Goal: Task Accomplishment & Management: Manage account settings

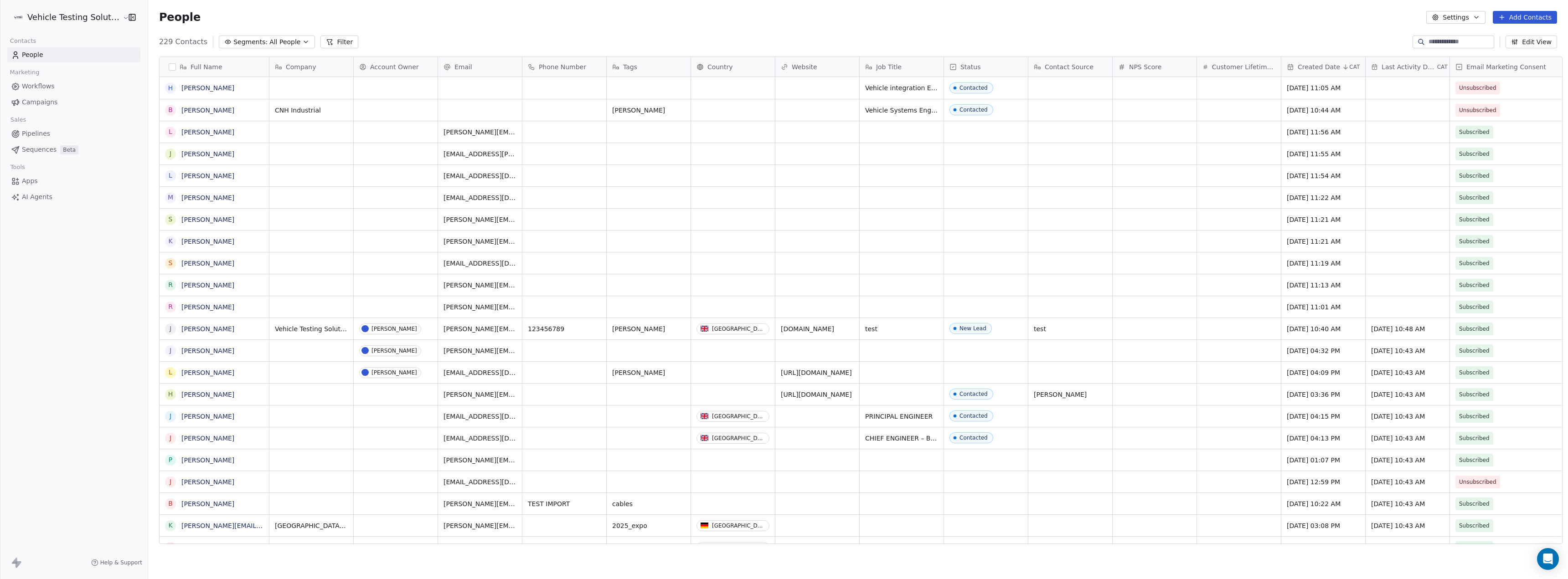
scroll to position [8, 8]
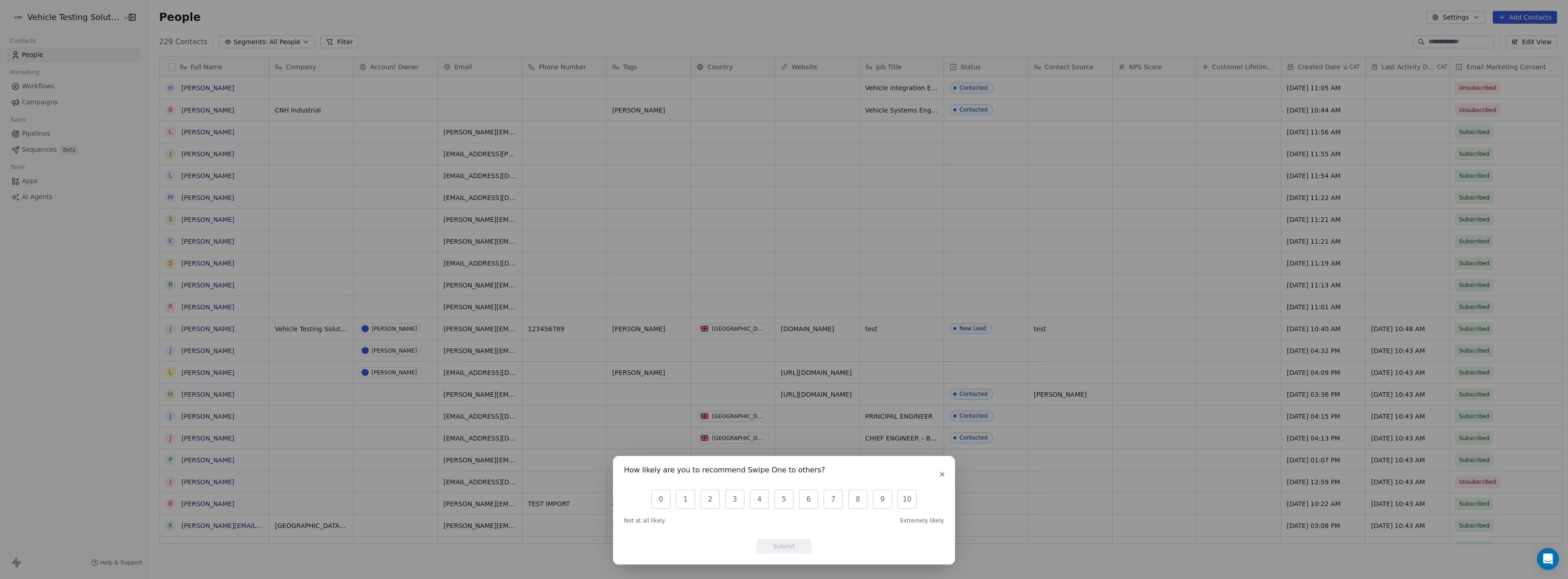
click at [944, 475] on icon "button" at bounding box center [942, 474] width 8 height 8
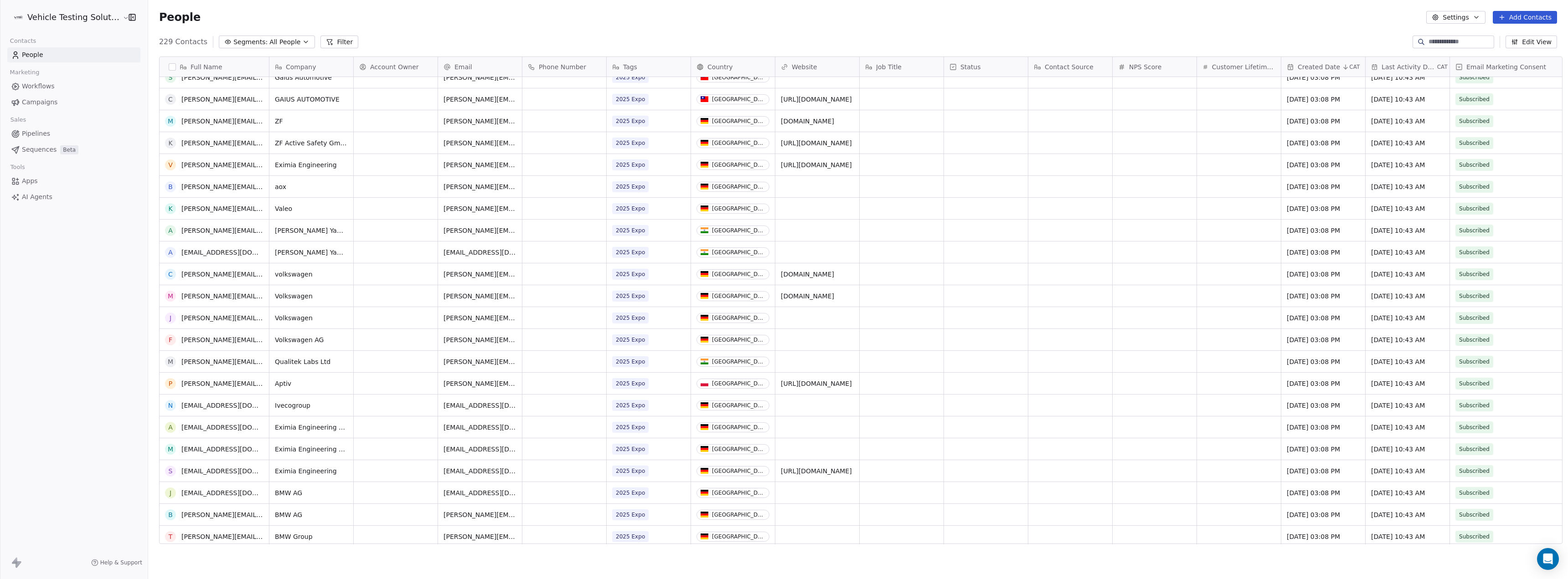
scroll to position [0, 0]
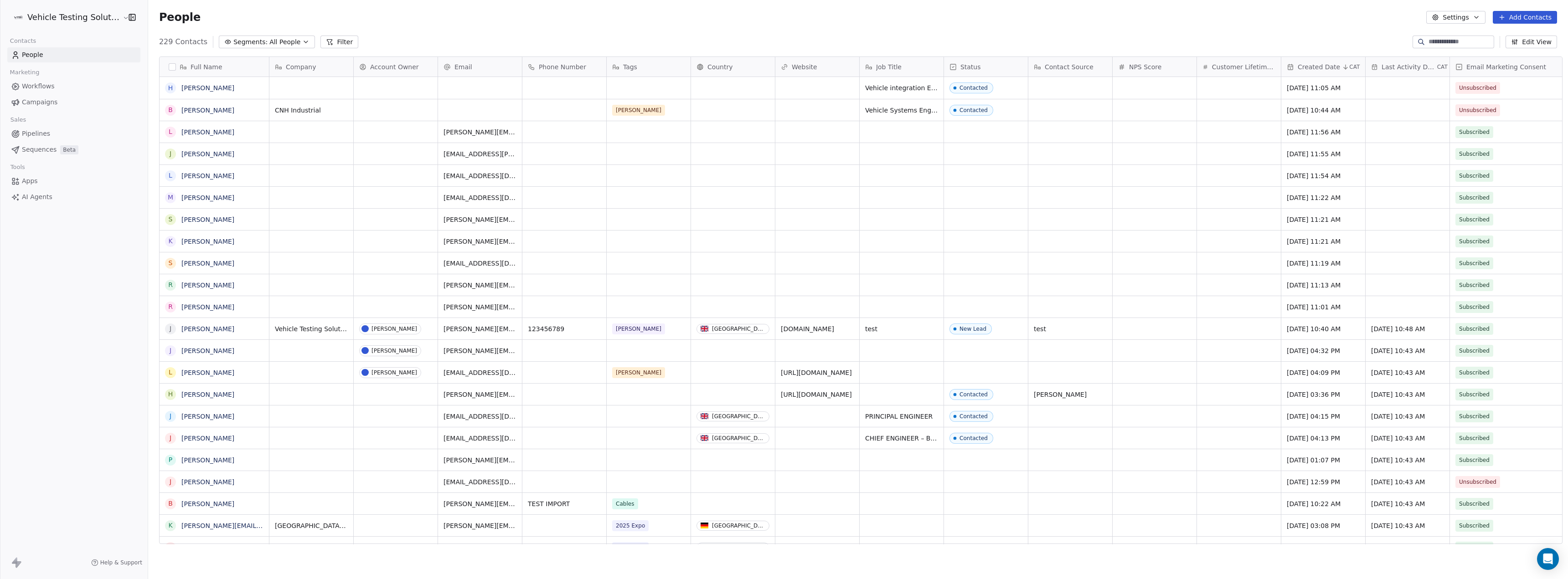
click at [1519, 18] on button "Add Contacts" at bounding box center [1525, 18] width 64 height 13
click at [1525, 35] on span "Create new contact" at bounding box center [1529, 37] width 62 height 9
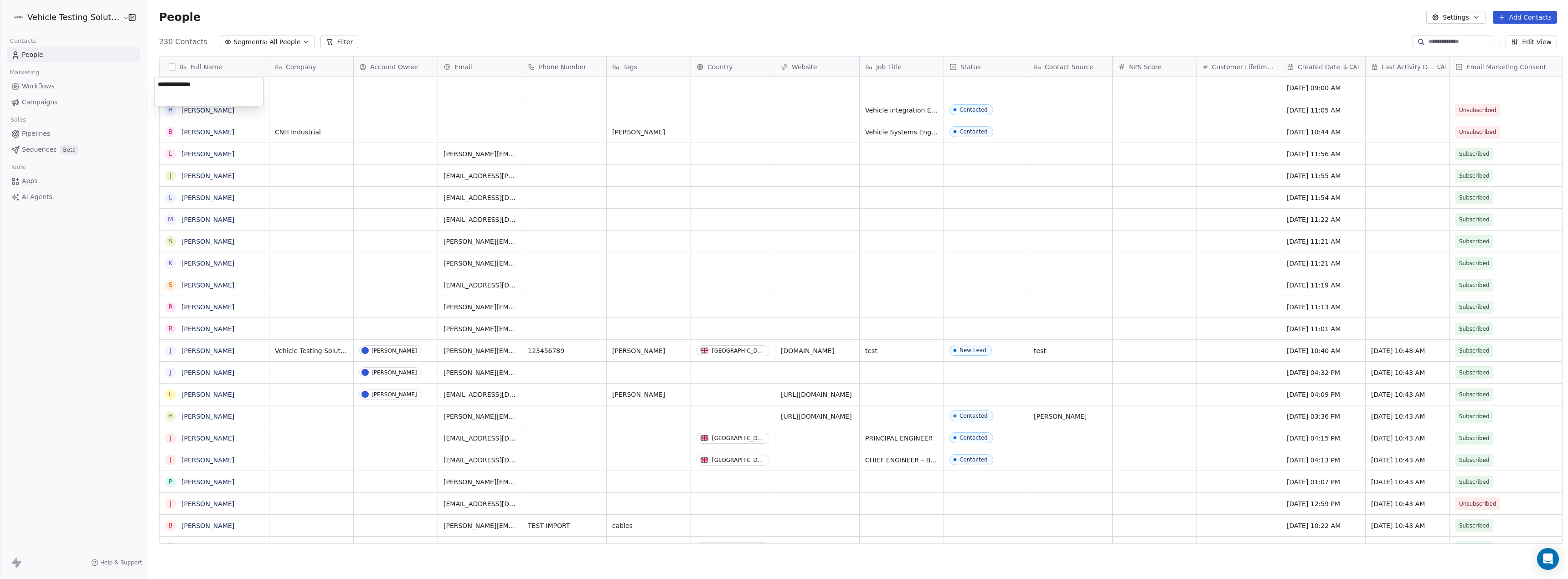
type textarea "**********"
click at [310, 80] on html "Vehicle Testing Solutions Contacts People Marketing Workflows Campaigns Sales P…" at bounding box center [784, 289] width 1568 height 579
click at [296, 93] on div "grid" at bounding box center [311, 88] width 84 height 22
type textarea "**********"
click at [391, 104] on html "Vehicle Testing Solutions Contacts People Marketing Workflows Campaigns Sales P…" at bounding box center [784, 289] width 1568 height 579
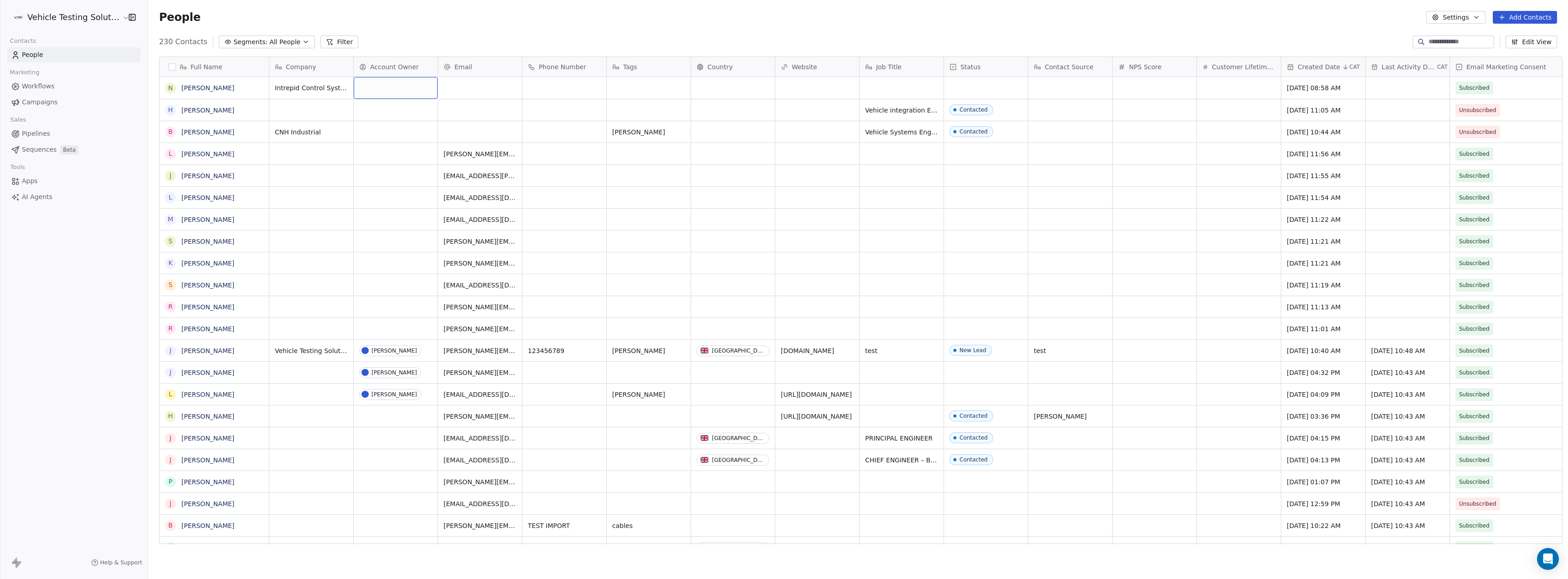
click at [391, 87] on div "grid" at bounding box center [395, 88] width 84 height 22
type input "*"
type input "****"
click at [406, 116] on span "J [PERSON_NAME]" at bounding box center [391, 116] width 61 height 10
click at [465, 86] on div "grid" at bounding box center [479, 88] width 84 height 22
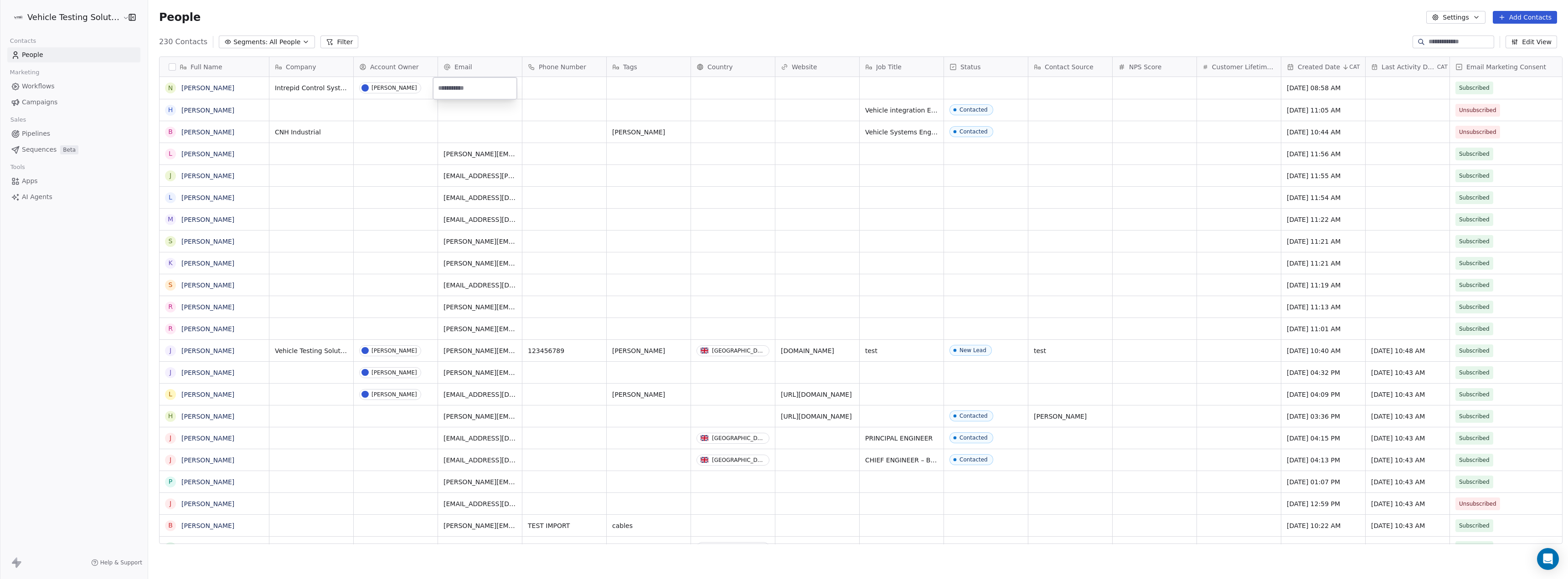
type input "**********"
click at [574, 167] on html "Vehicle Testing Solutions Contacts People Marketing Workflows Campaigns Sales P…" at bounding box center [784, 289] width 1568 height 579
click at [638, 90] on div "grid" at bounding box center [648, 88] width 84 height 22
type textarea "******"
click at [723, 187] on html "Vehicle Testing Solutions Contacts People Marketing Workflows Campaigns Sales P…" at bounding box center [784, 289] width 1568 height 579
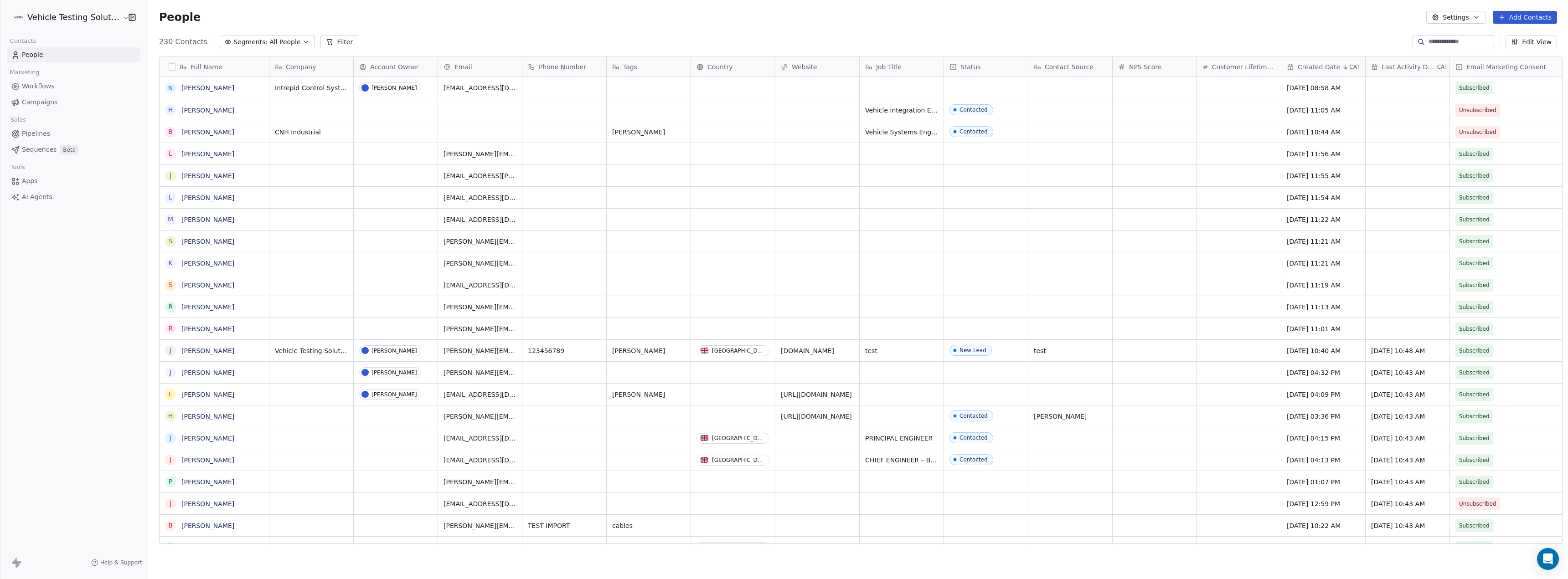
scroll to position [504, 1417]
click at [648, 87] on div "grid" at bounding box center [648, 88] width 84 height 22
type textarea "******"
click at [957, 87] on div "grid" at bounding box center [985, 88] width 84 height 22
click at [979, 129] on div "Contacted" at bounding box center [971, 128] width 28 height 7
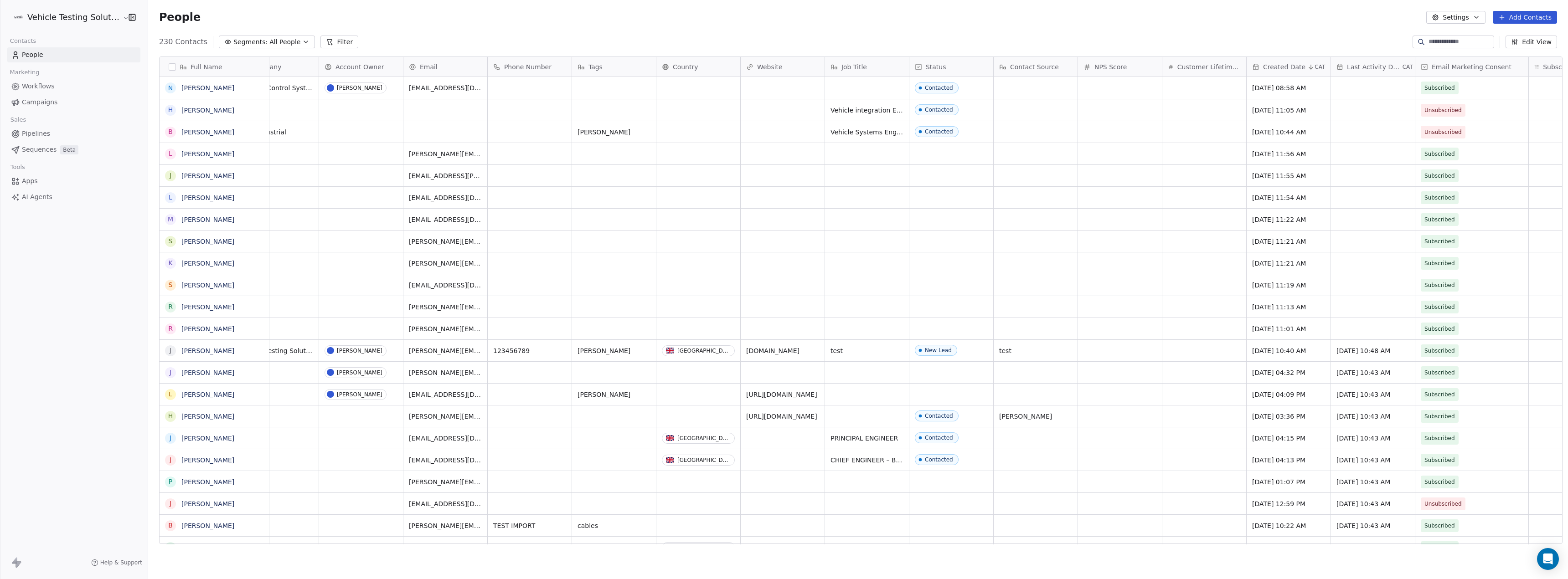
scroll to position [0, 115]
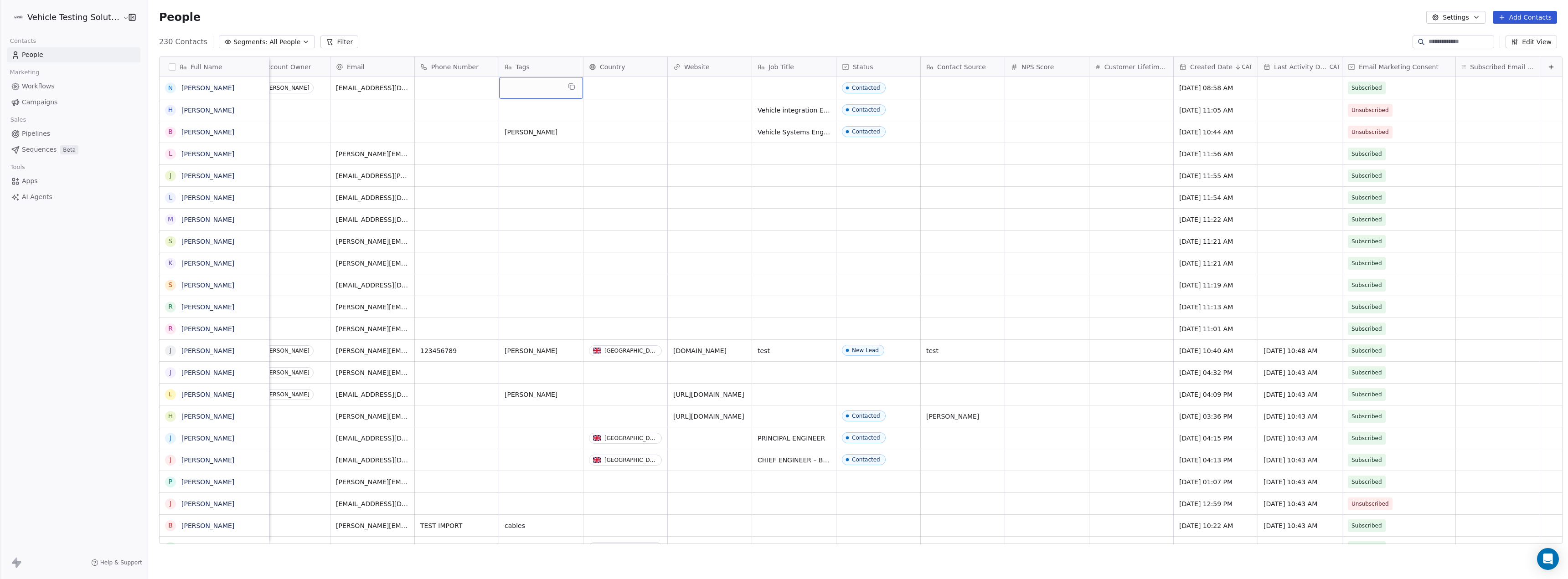
click at [505, 85] on div "grid" at bounding box center [540, 88] width 84 height 22
type textarea "*"
type textarea "******"
click at [520, 87] on div "grid" at bounding box center [540, 88] width 84 height 22
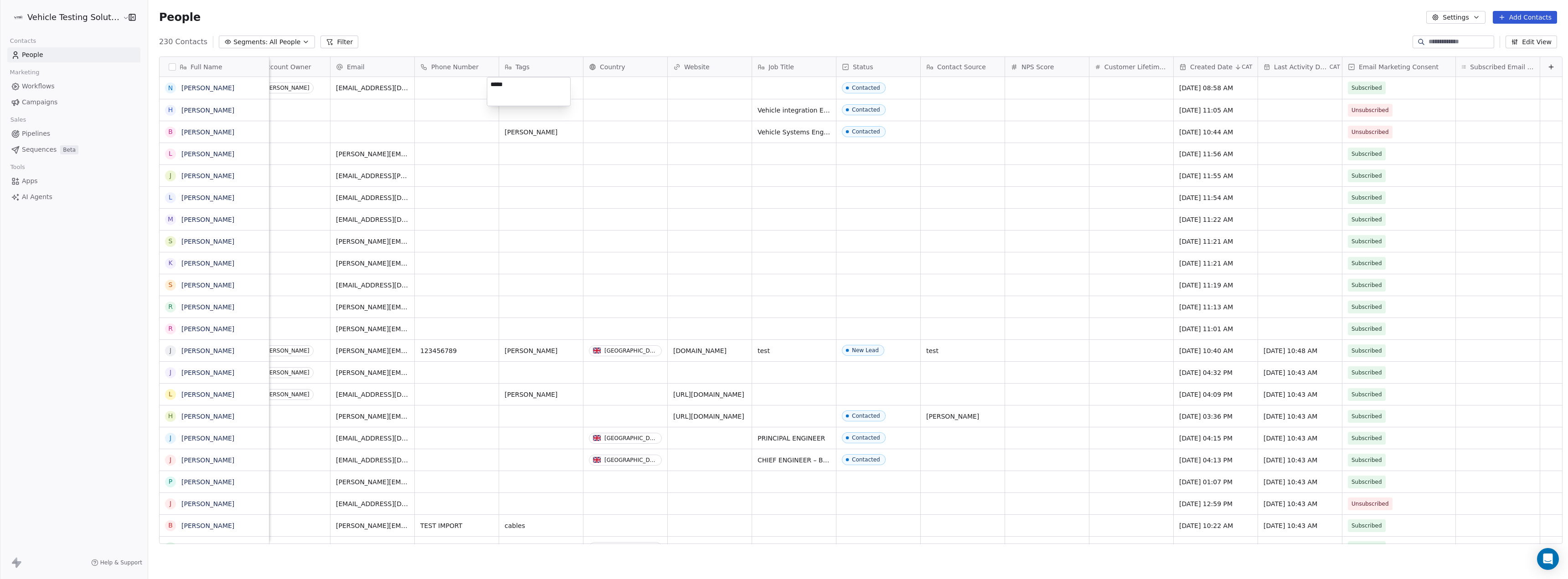
type textarea "******"
click at [517, 88] on div "grid" at bounding box center [540, 88] width 84 height 22
type textarea "******"
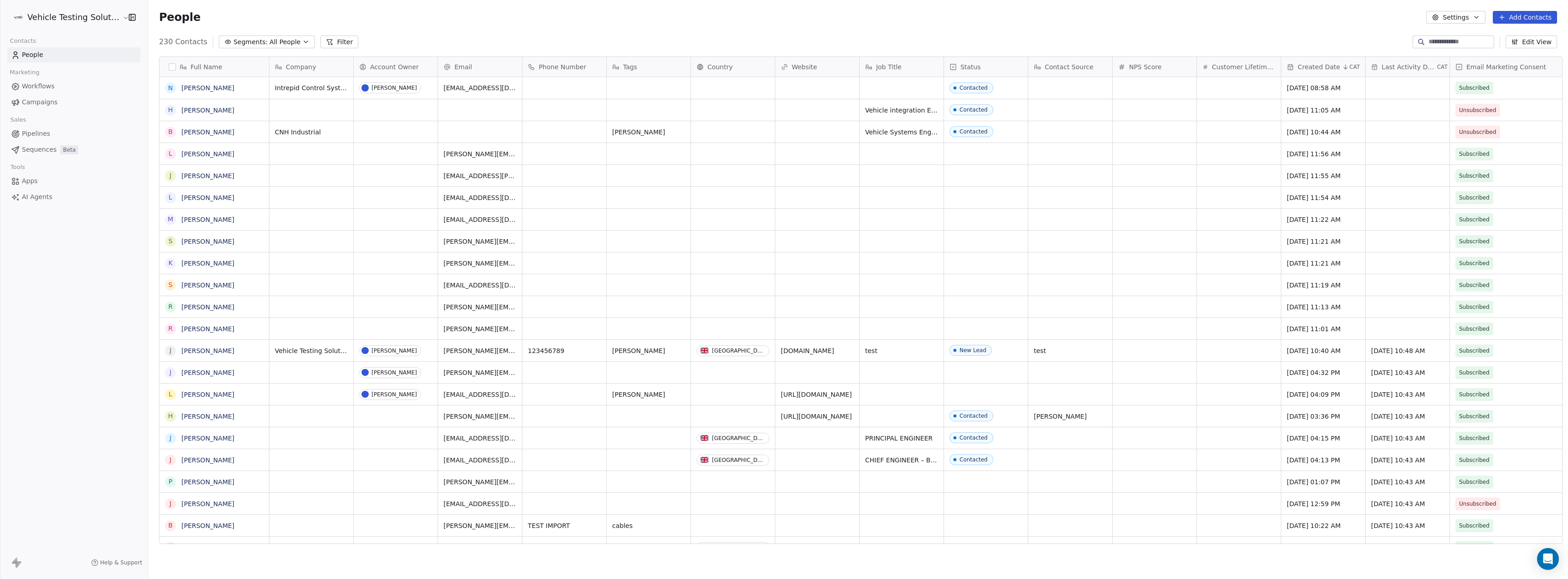
scroll to position [504, 1417]
click at [632, 95] on div "grid" at bounding box center [648, 88] width 84 height 22
type textarea "*"
click at [725, 106] on html "Vehicle Testing Solutions Contacts People Marketing Workflows Campaigns Sales P…" at bounding box center [784, 289] width 1568 height 579
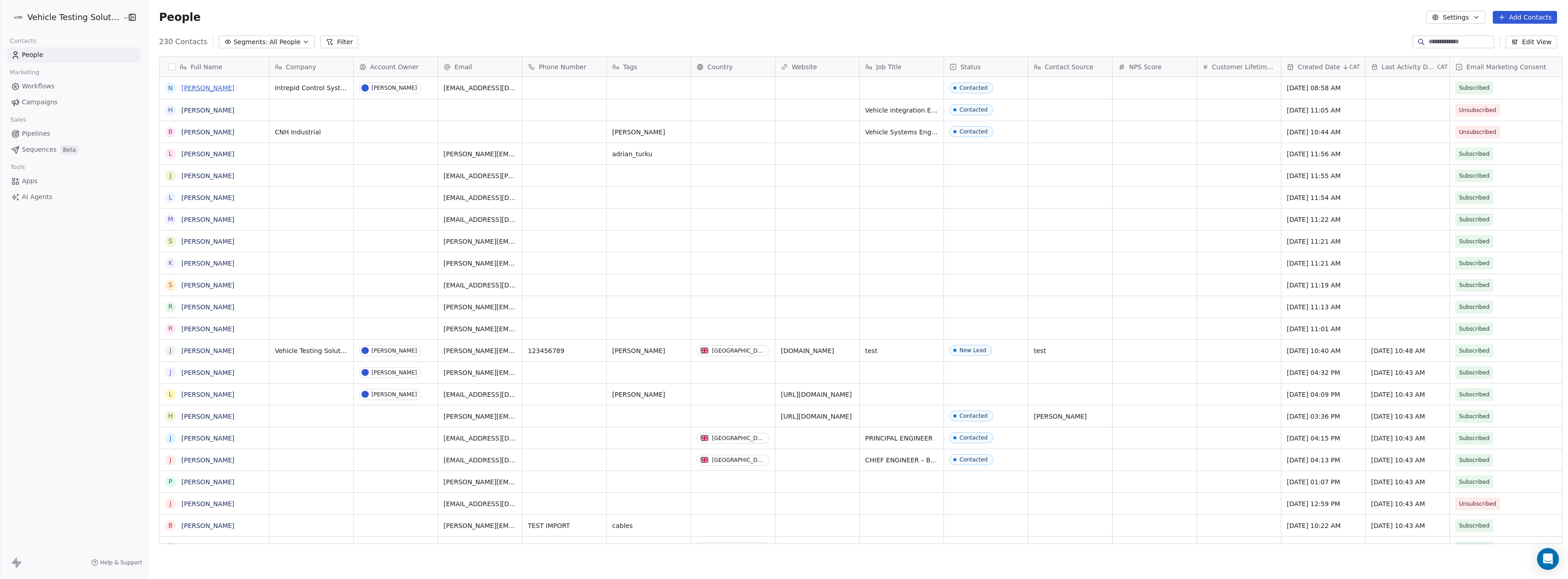
click at [184, 88] on link "[PERSON_NAME]" at bounding box center [208, 88] width 53 height 8
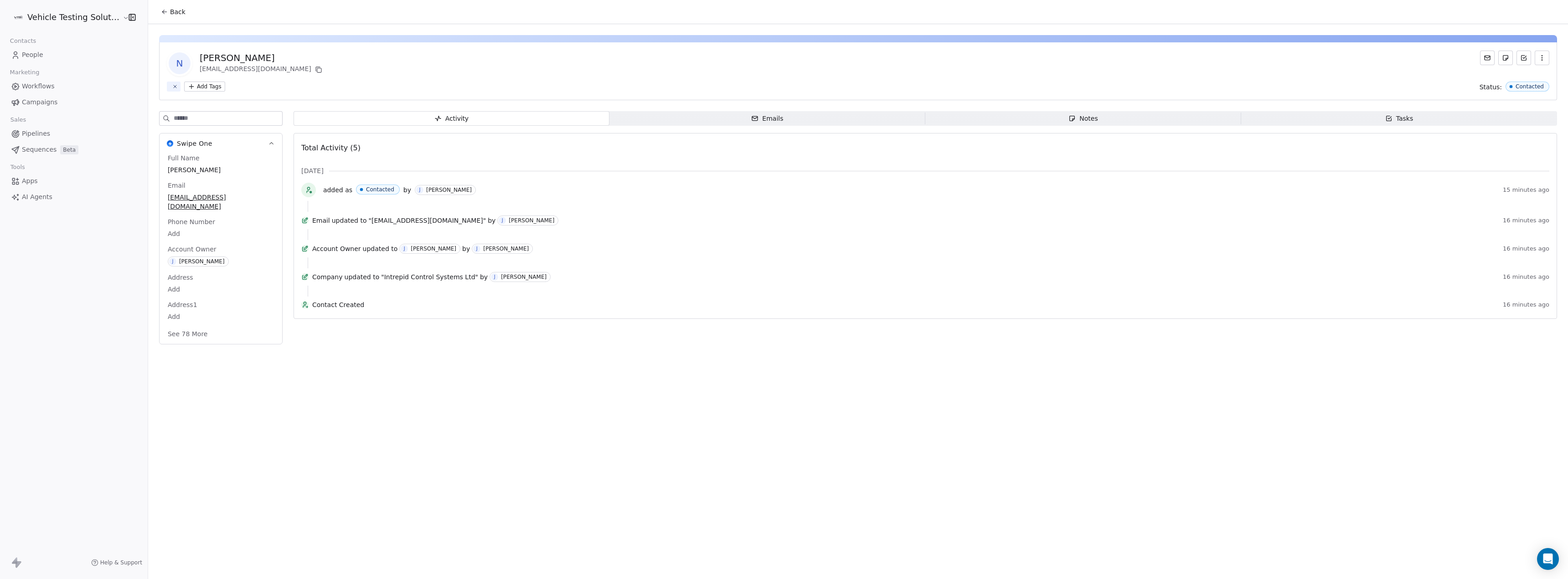
click at [195, 87] on html "Vehicle Testing Solutions Contacts People Marketing Workflows Campaigns Sales P…" at bounding box center [784, 289] width 1568 height 579
click at [269, 167] on button "Suggestions" at bounding box center [273, 168] width 9 height 9
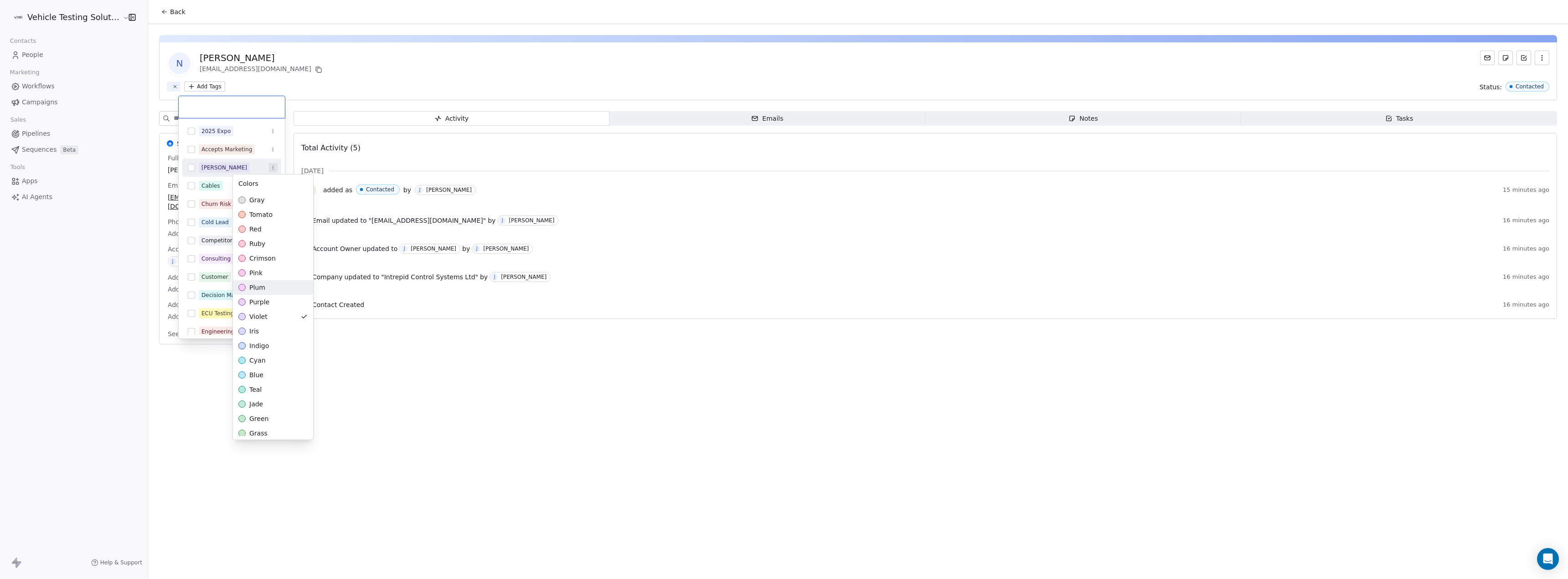
click at [462, 436] on html "Vehicle Testing Solutions Contacts People Marketing Workflows Campaigns Sales P…" at bounding box center [784, 289] width 1568 height 579
click at [350, 72] on html "Vehicle Testing Solutions Contacts People Marketing Workflows Campaigns Sales P…" at bounding box center [784, 289] width 1568 height 579
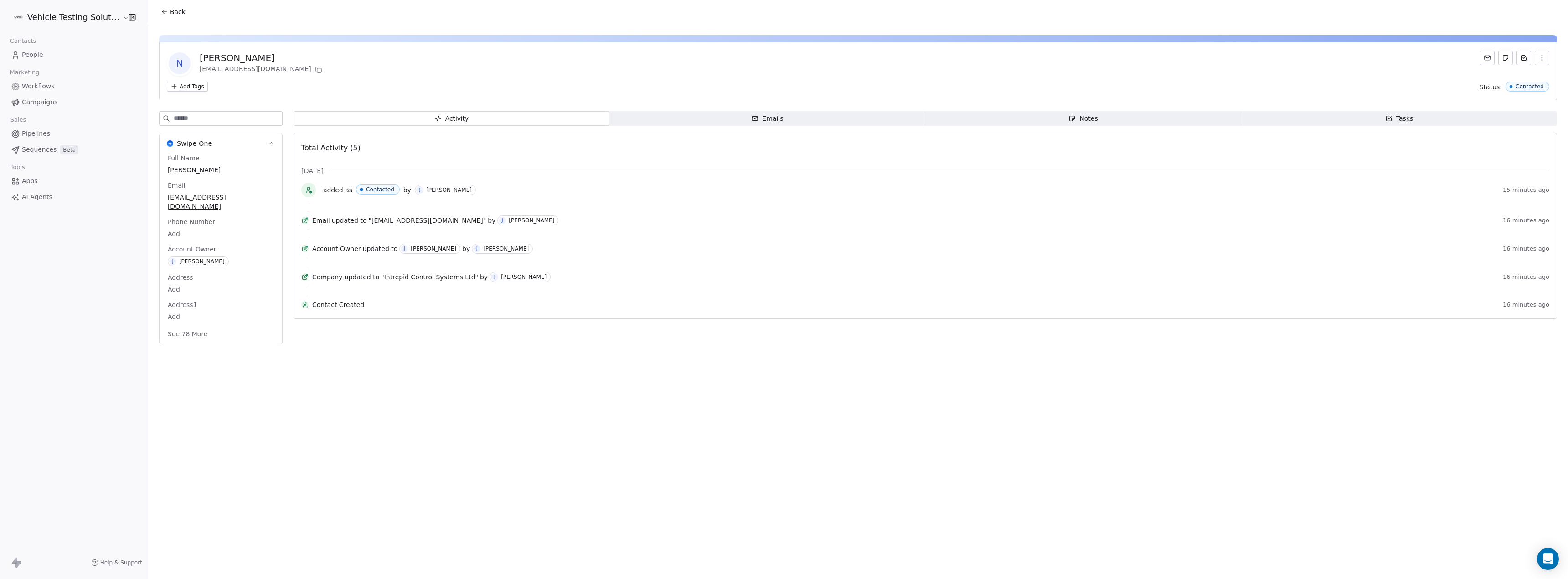
click at [161, 8] on icon at bounding box center [165, 12] width 8 height 8
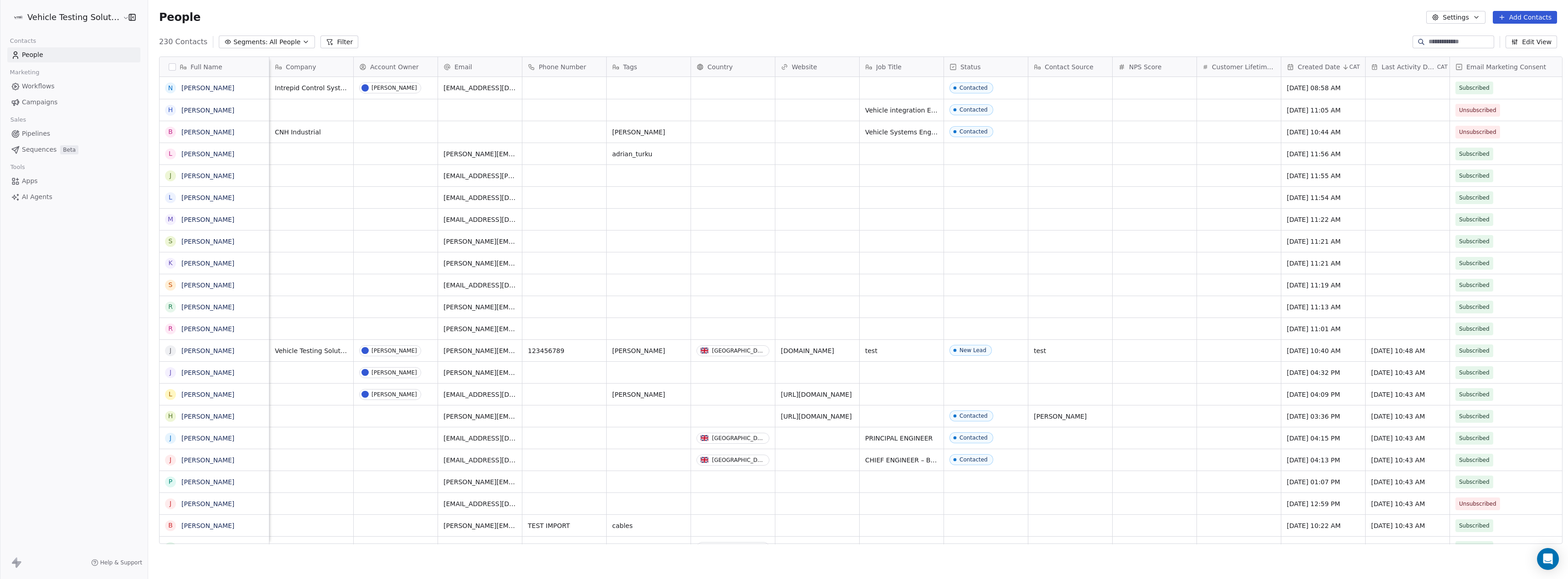
scroll to position [0, 115]
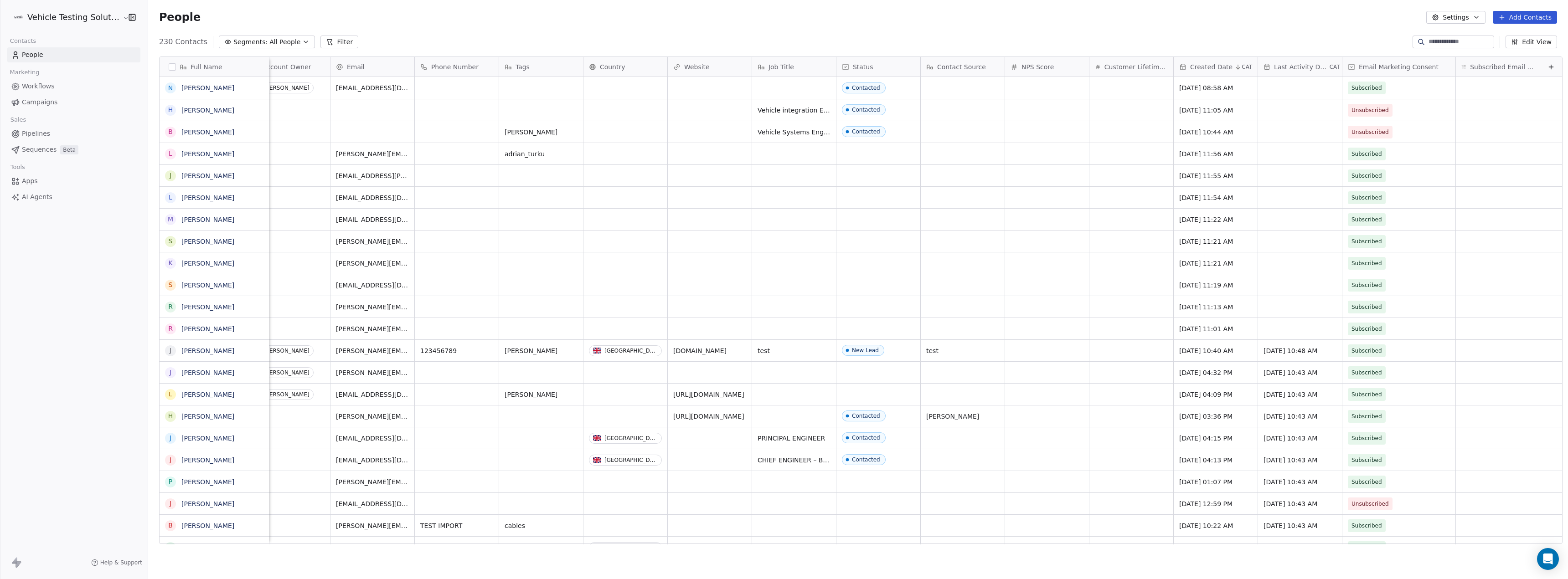
click at [1547, 68] on icon at bounding box center [1551, 67] width 8 height 8
click at [1384, 559] on html "Vehicle Testing Solutions Contacts People Marketing Workflows Campaigns Sales P…" at bounding box center [784, 289] width 1568 height 579
click at [70, 134] on link "Pipelines" at bounding box center [73, 134] width 133 height 15
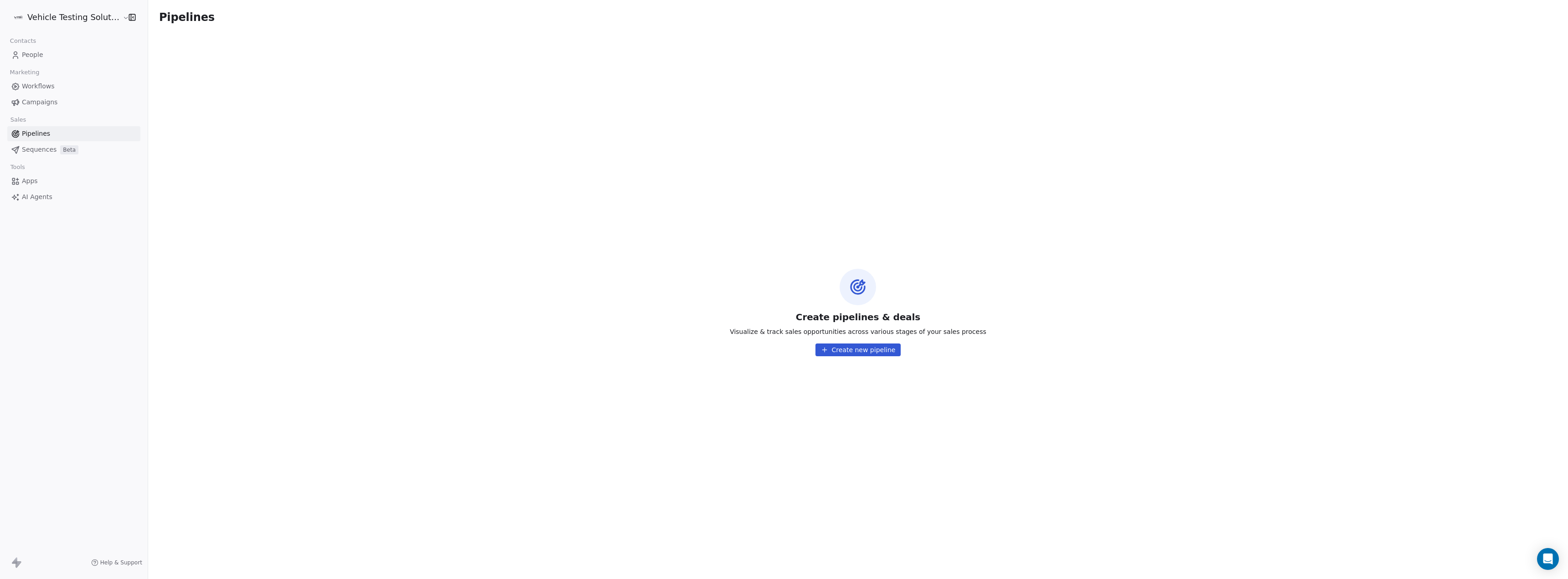
click at [830, 347] on button "Create new pipeline" at bounding box center [857, 350] width 86 height 13
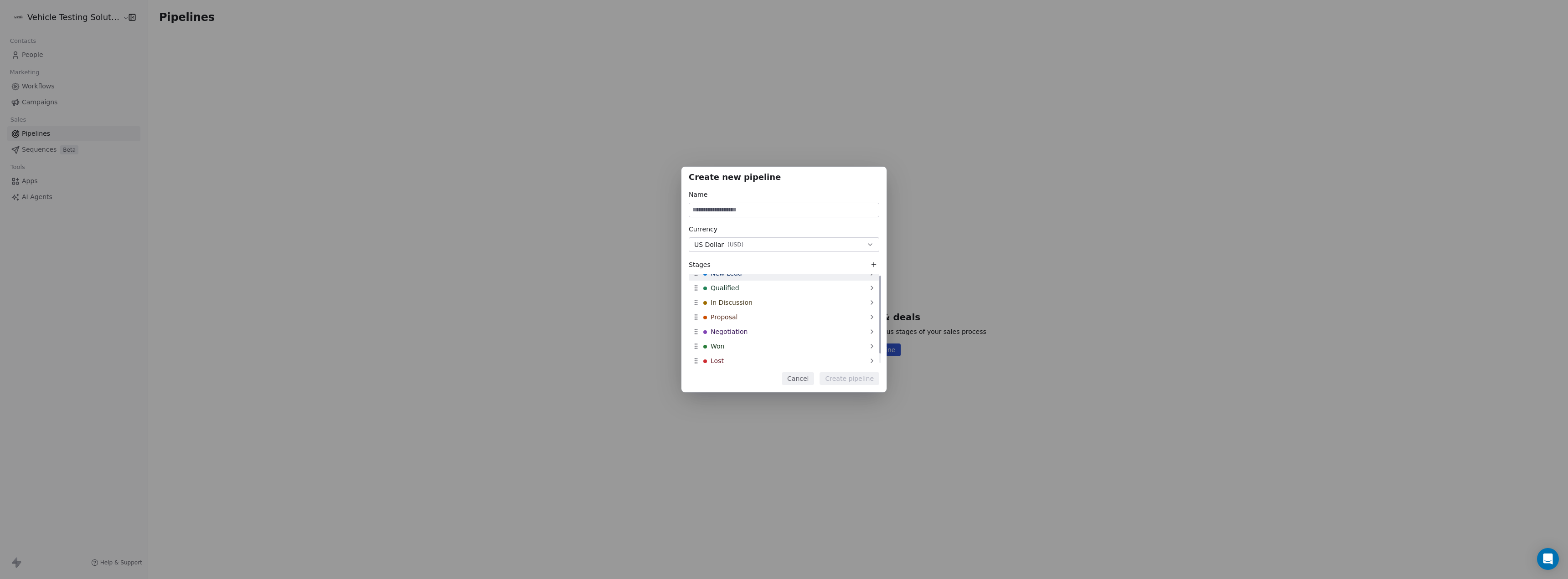
scroll to position [11, 0]
click at [792, 243] on button "US Dollar ( USD )" at bounding box center [784, 244] width 190 height 14
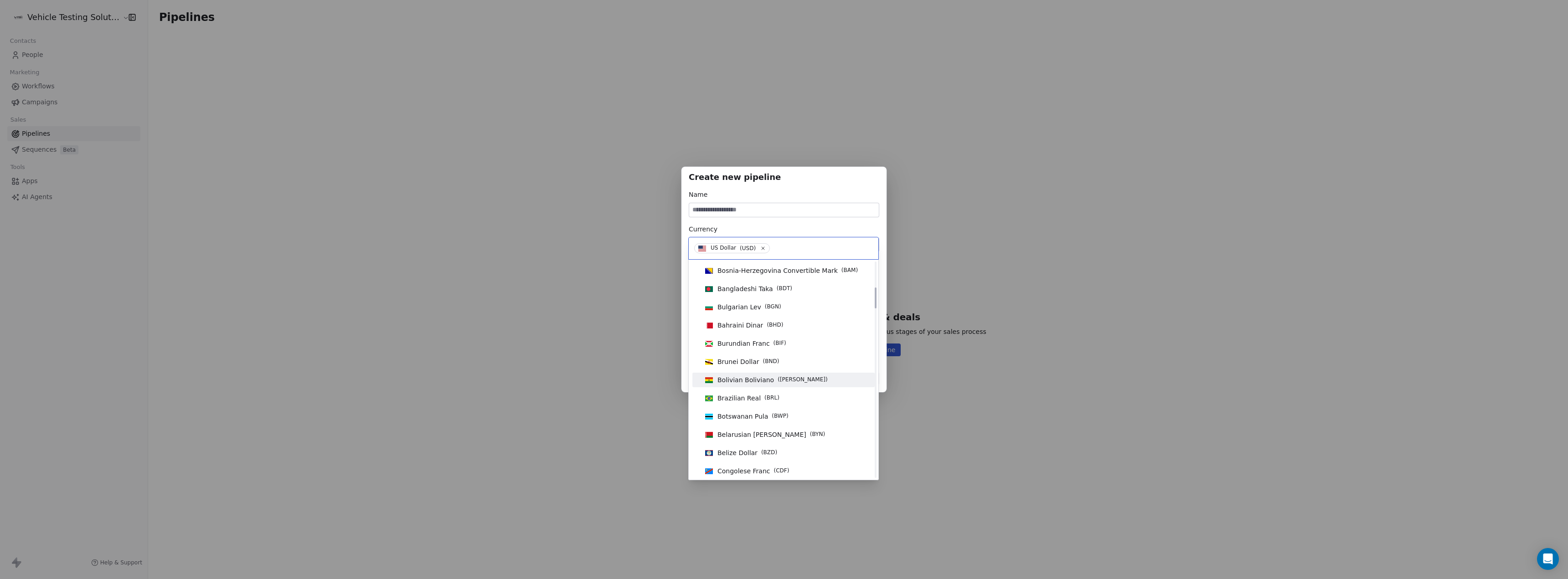
scroll to position [456, 0]
click at [763, 248] on icon at bounding box center [763, 248] width 6 height 6
click at [1030, 260] on div "Create new pipeline Name Currency Pick currency Stages New Lead Qualified In Di…" at bounding box center [784, 290] width 1568 height 275
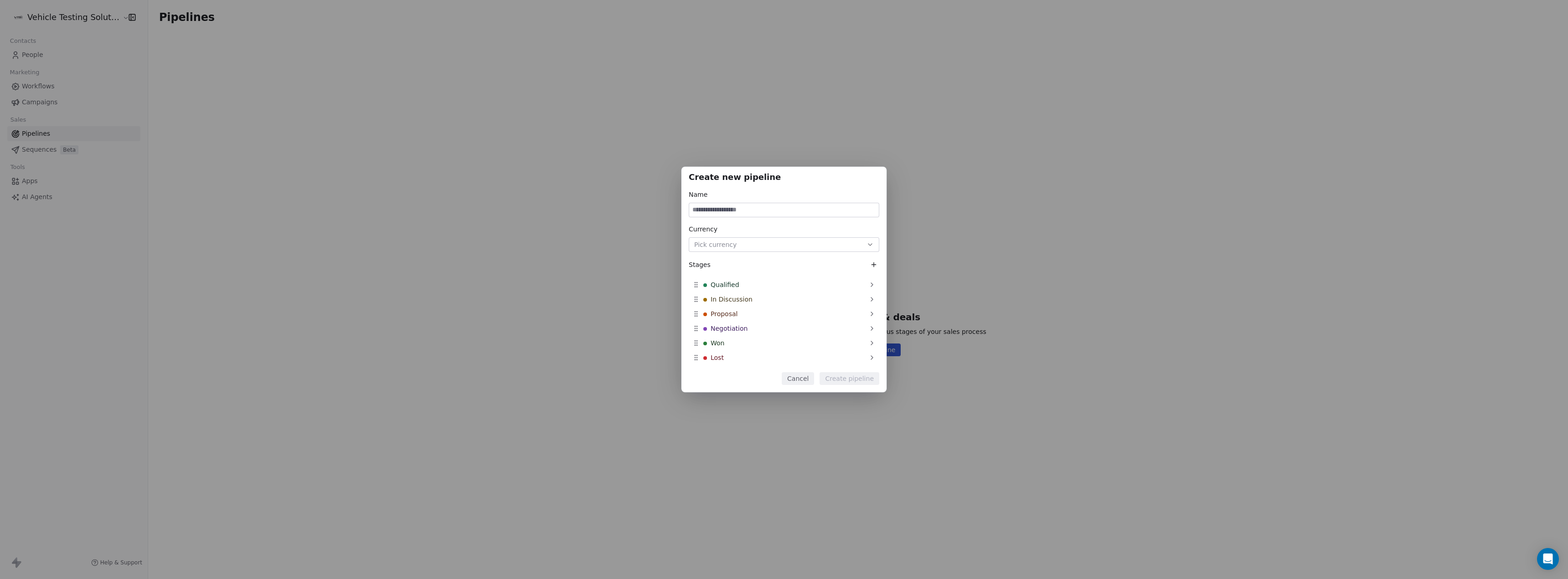
click at [796, 377] on button "Cancel" at bounding box center [797, 379] width 32 height 13
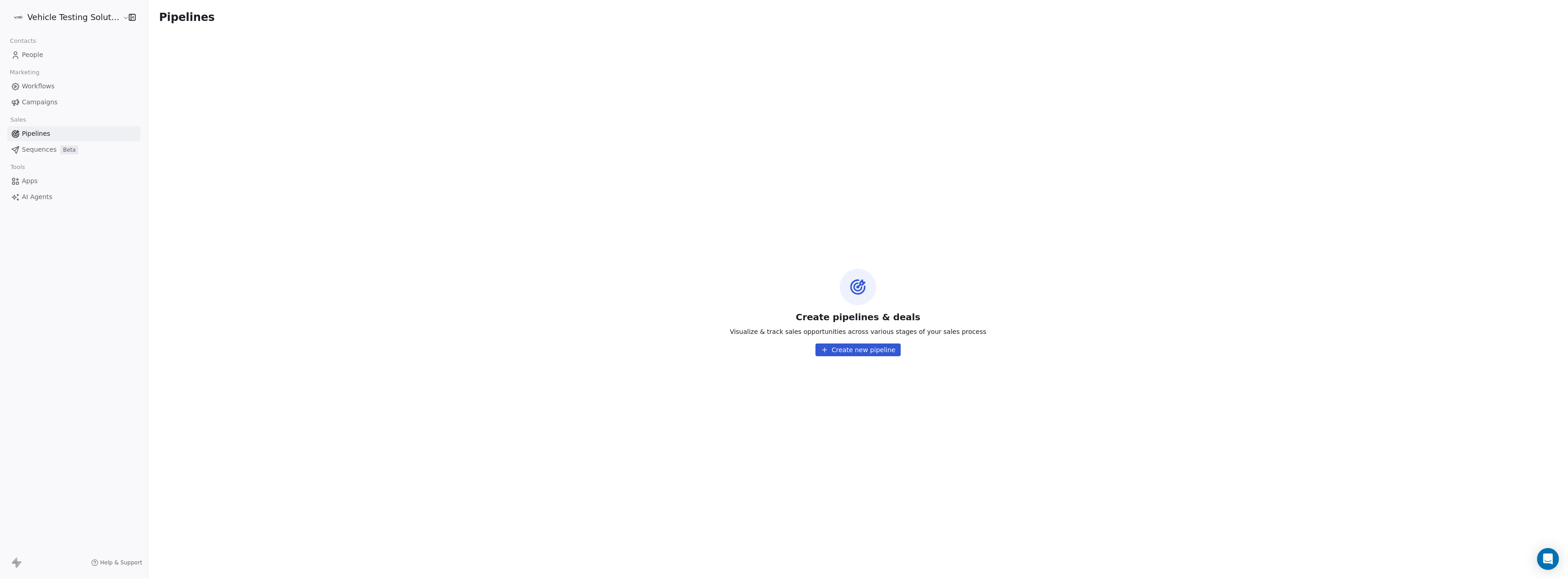
click at [53, 133] on link "Pipelines" at bounding box center [73, 134] width 133 height 15
click at [36, 56] on span "People" at bounding box center [32, 55] width 22 height 9
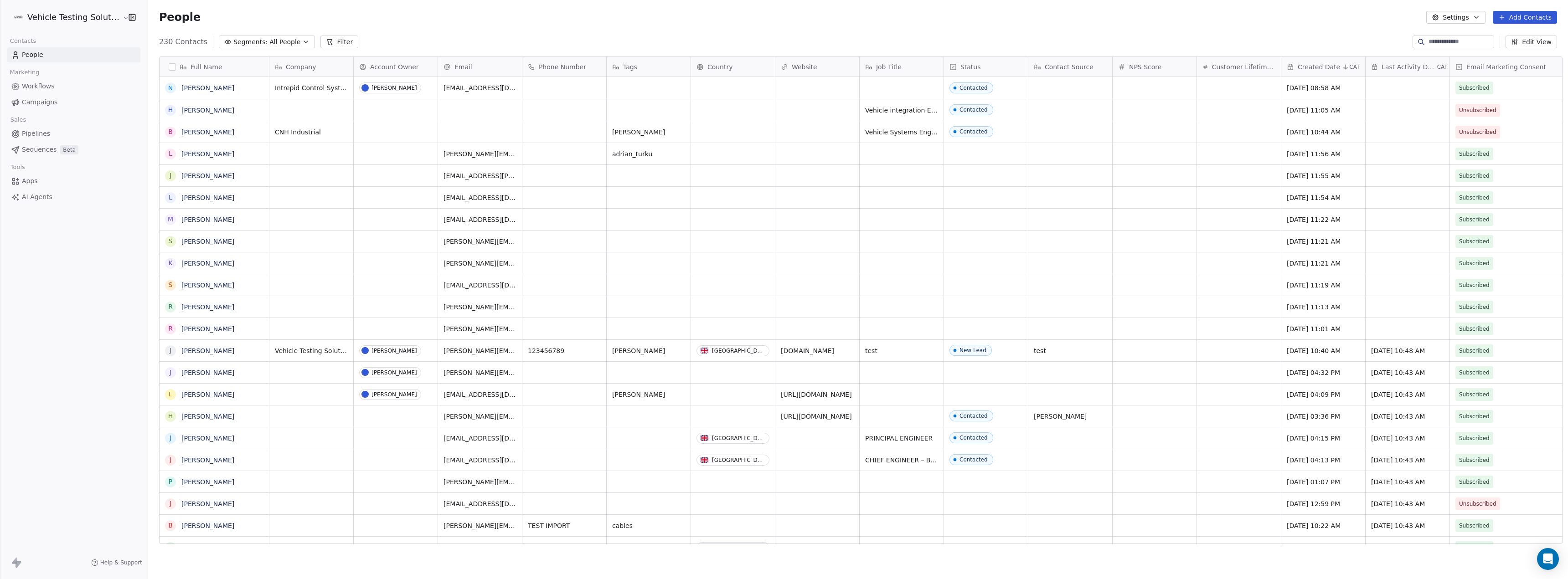
scroll to position [504, 1417]
click at [42, 132] on span "Pipelines" at bounding box center [36, 134] width 28 height 9
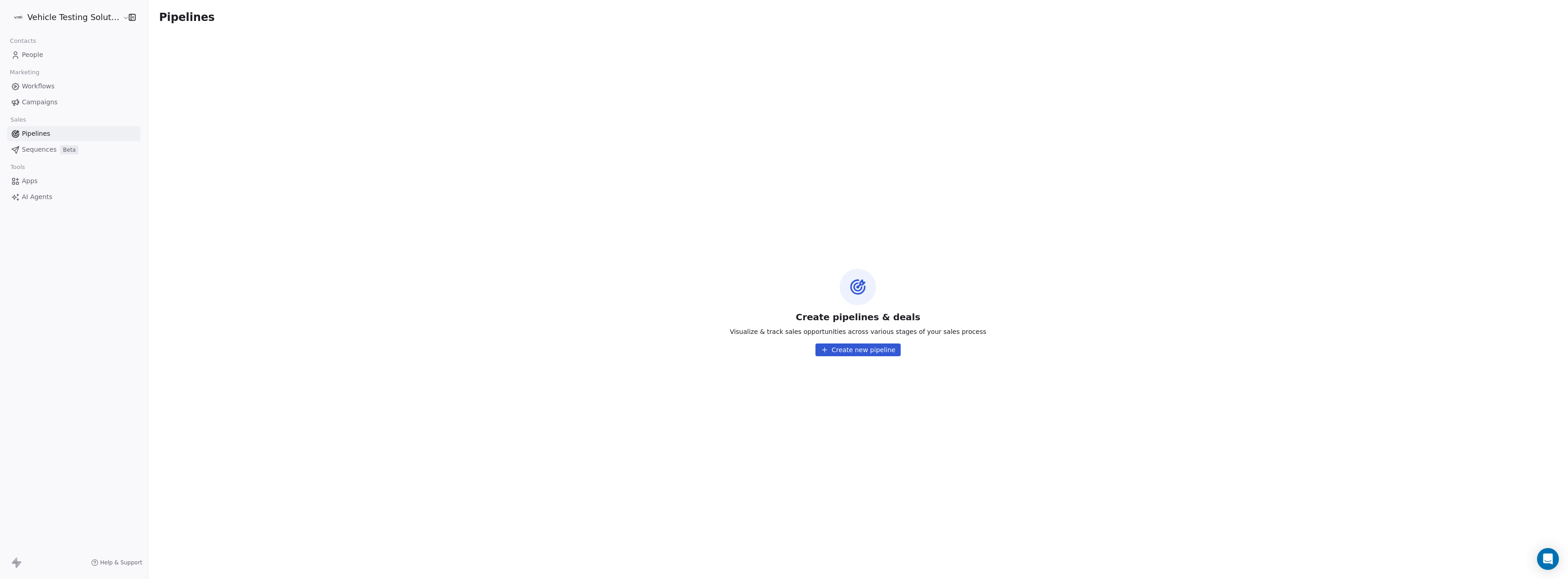
click at [871, 347] on button "Create new pipeline" at bounding box center [857, 350] width 86 height 13
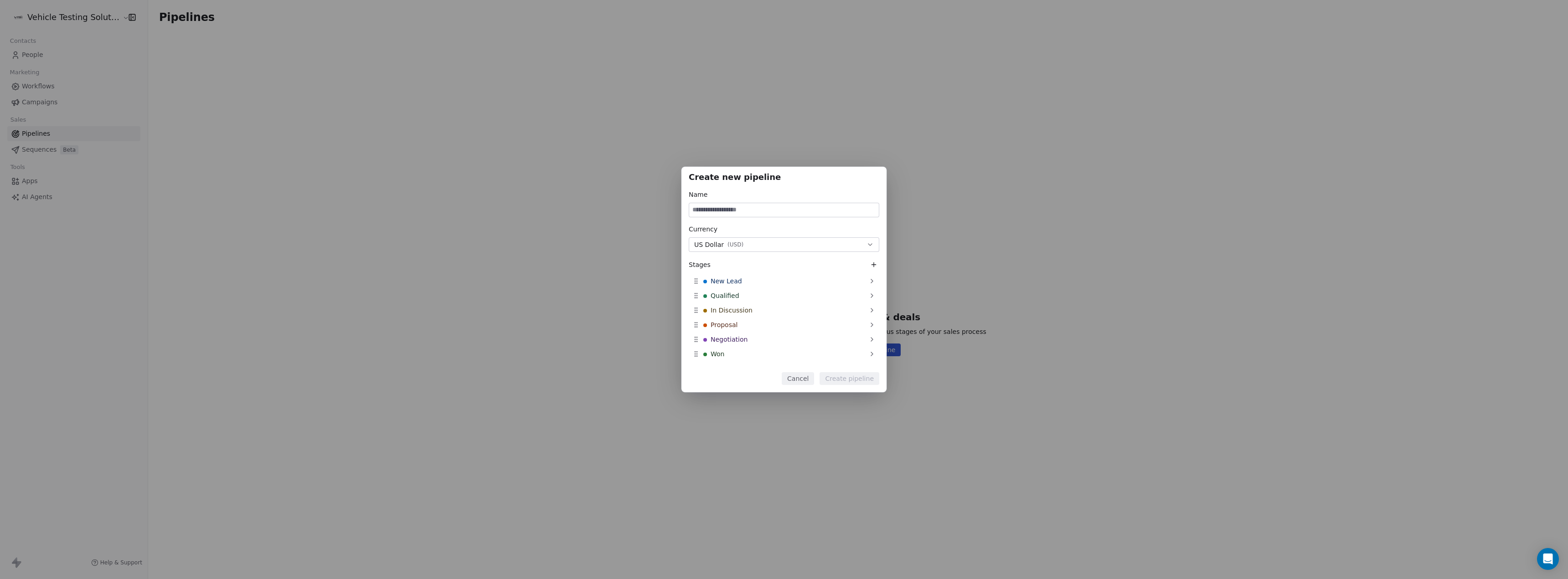
click at [797, 377] on button "Cancel" at bounding box center [797, 379] width 32 height 13
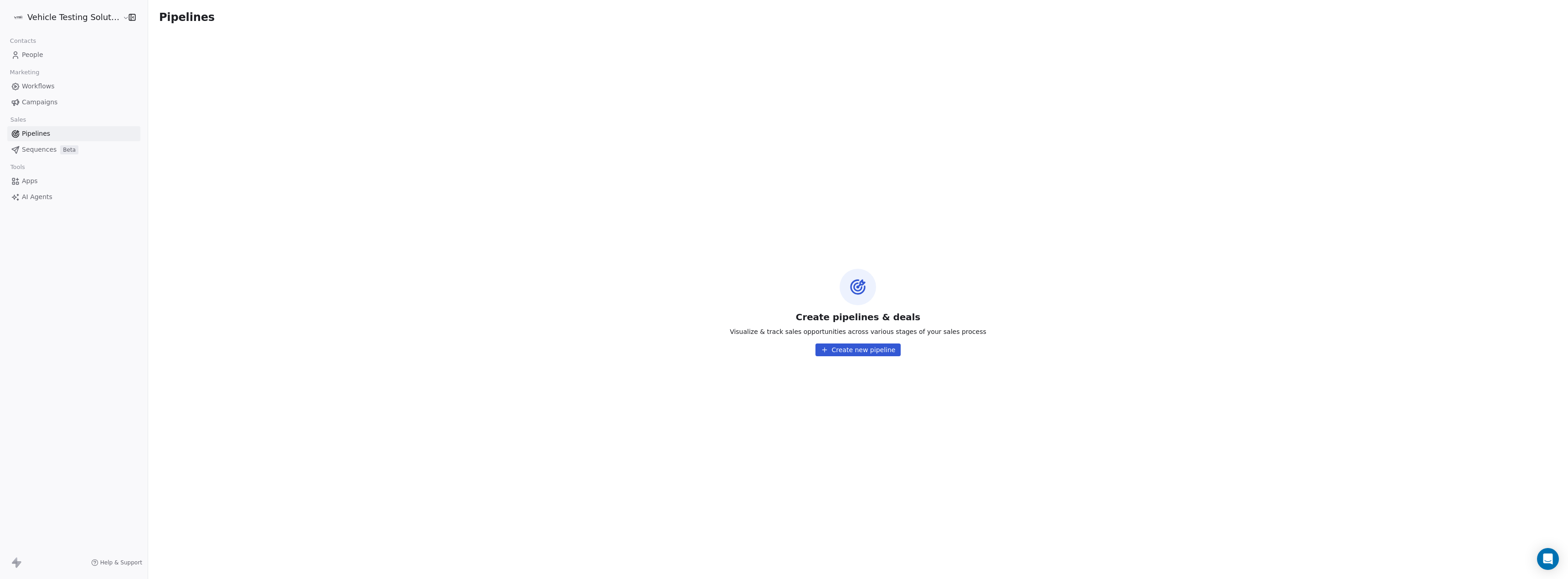
click at [64, 51] on link "People" at bounding box center [73, 55] width 133 height 15
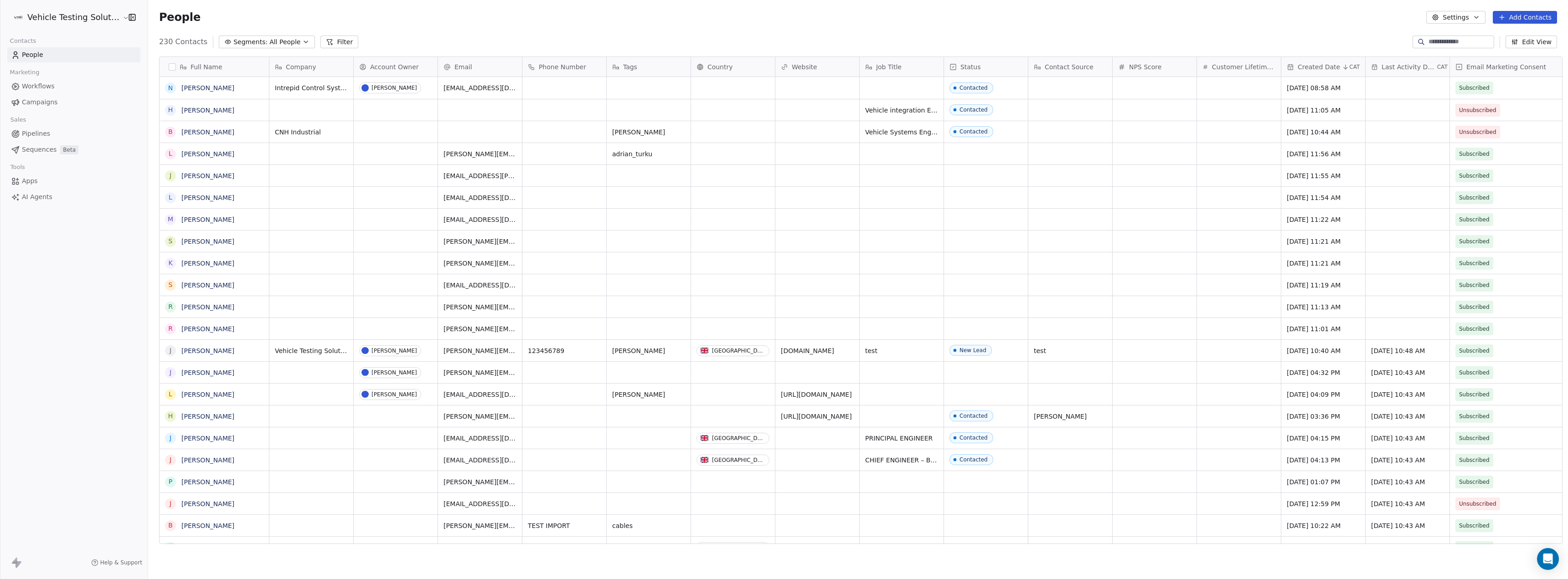
scroll to position [504, 1417]
click at [46, 129] on link "Pipelines" at bounding box center [73, 134] width 133 height 15
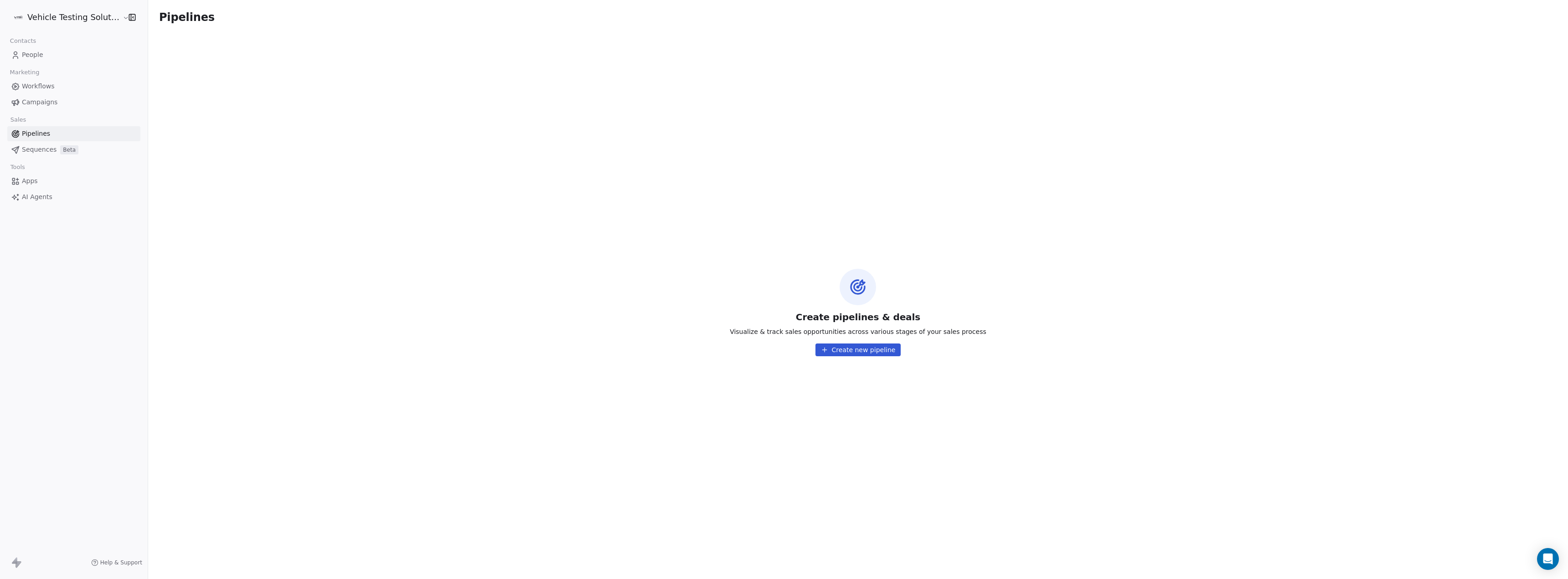
click at [47, 138] on span "Pipelines" at bounding box center [36, 134] width 28 height 9
